Goal: Navigation & Orientation: Find specific page/section

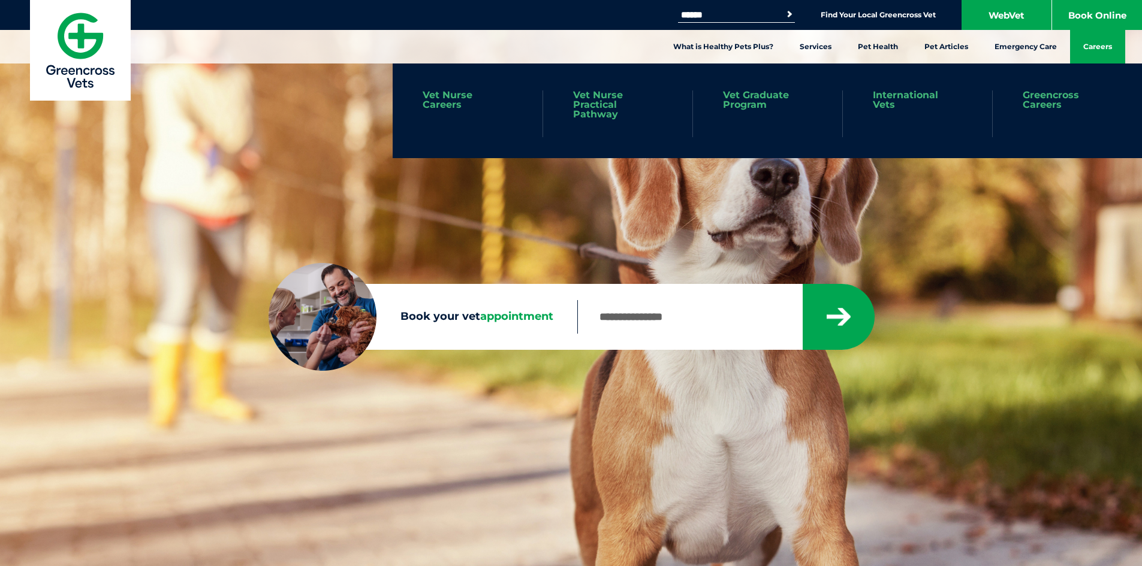
click at [1085, 47] on link "Careers" at bounding box center [1097, 47] width 55 height 34
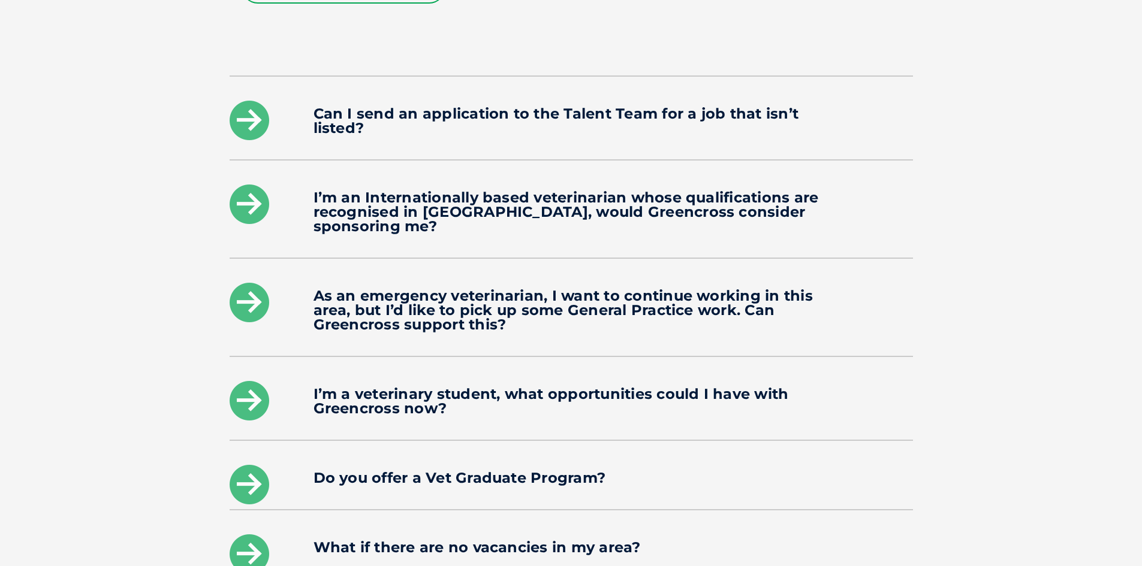
scroll to position [1498, 0]
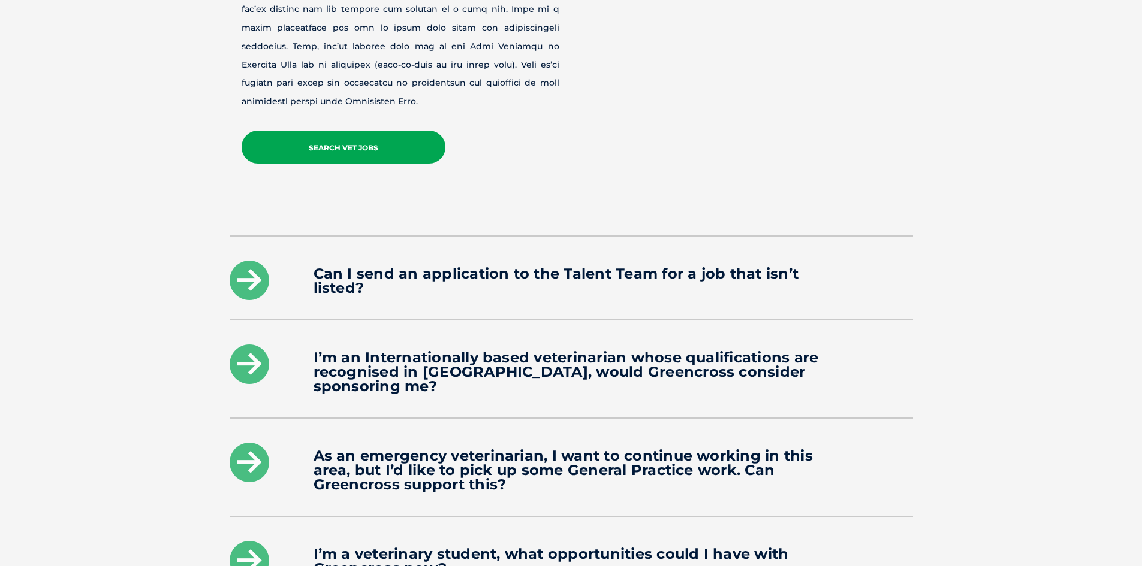
click at [331, 134] on link "Search Vet Jobs" at bounding box center [344, 147] width 204 height 33
